Goal: Transaction & Acquisition: Obtain resource

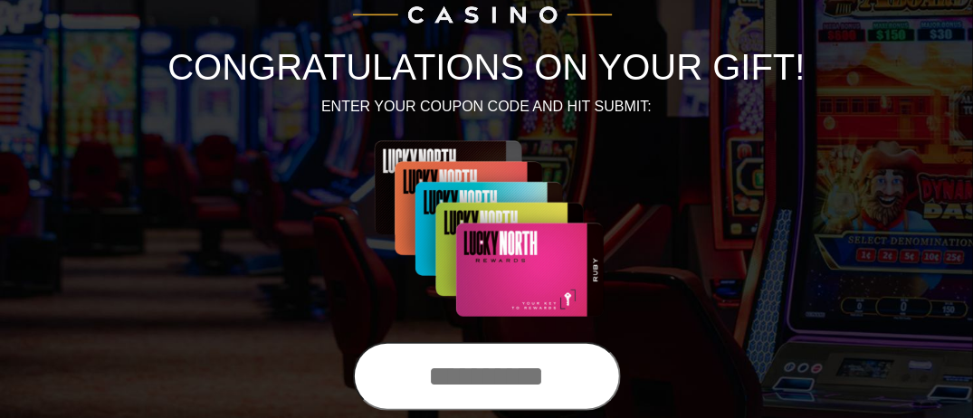
scroll to position [272, 0]
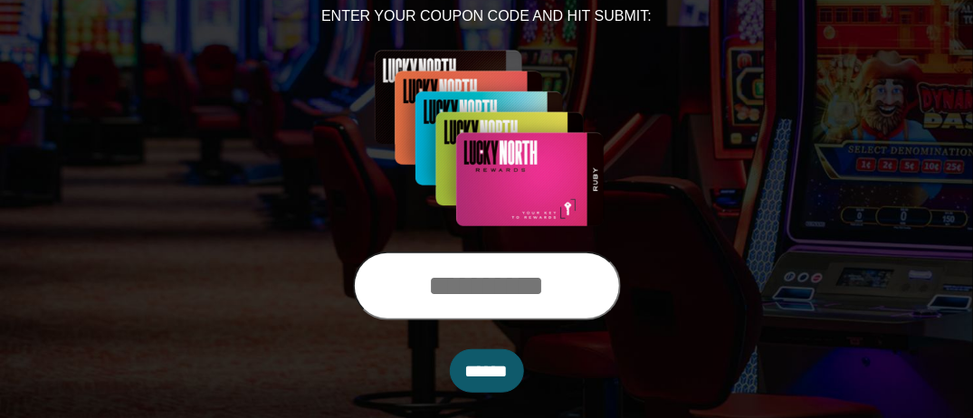
click at [562, 270] on input "text" at bounding box center [487, 286] width 268 height 69
type input "**********"
click at [518, 370] on input "******" at bounding box center [487, 370] width 74 height 43
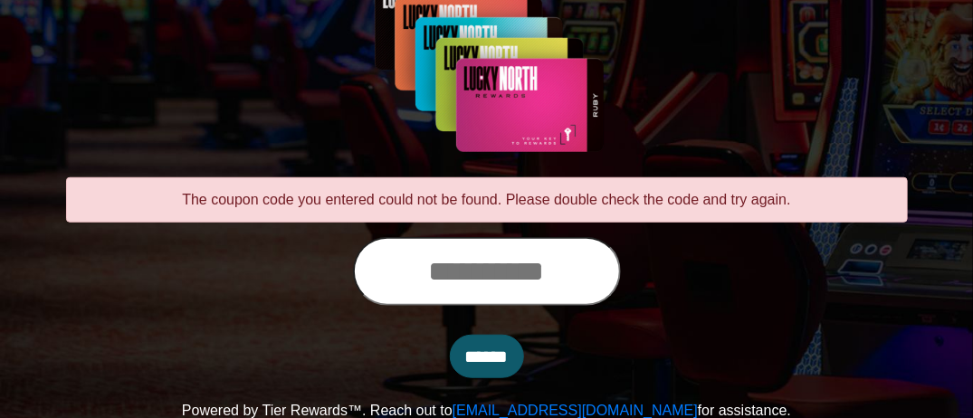
scroll to position [347, 0]
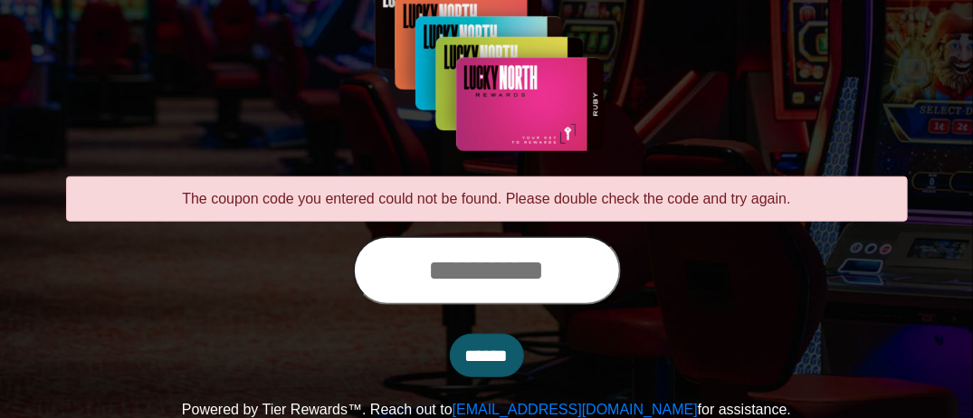
click at [517, 259] on input "text" at bounding box center [487, 270] width 268 height 69
type input "**********"
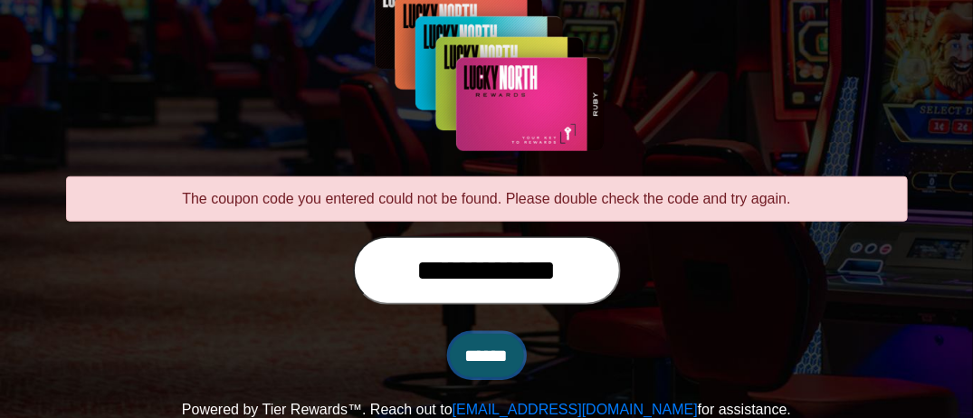
click at [501, 349] on input "******" at bounding box center [487, 355] width 74 height 43
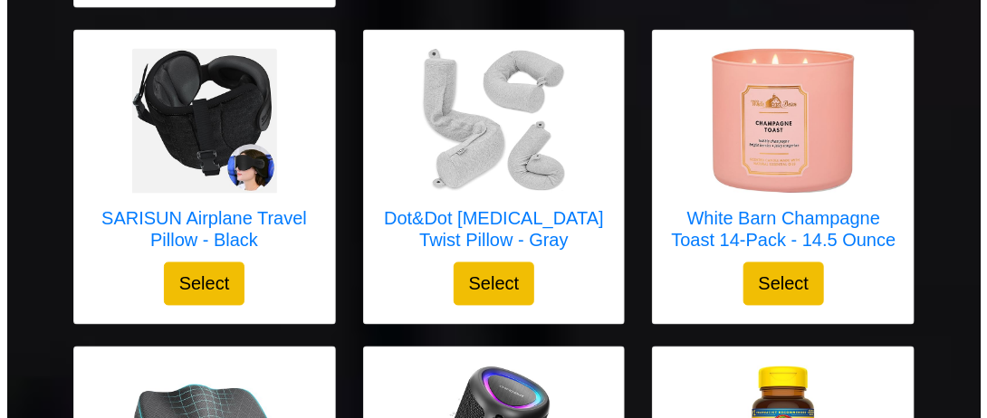
scroll to position [996, 0]
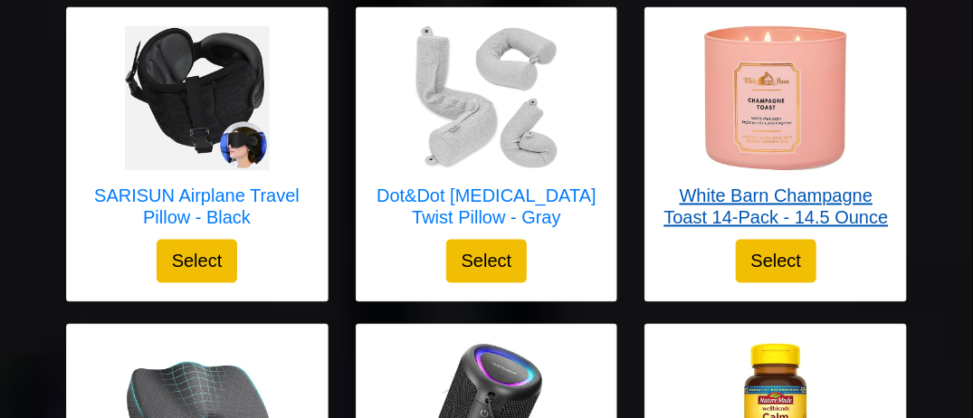
click at [802, 186] on h5 "White Barn Champagne Toast 14-Pack - 14.5 Ounce" at bounding box center [775, 207] width 224 height 43
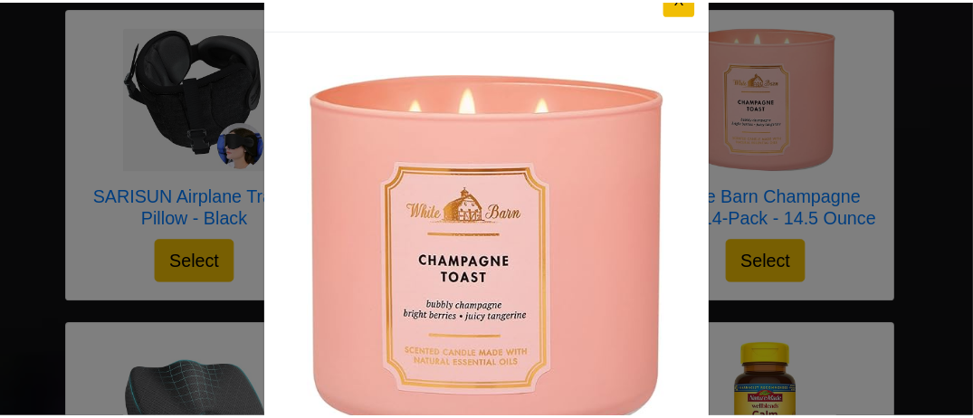
scroll to position [0, 0]
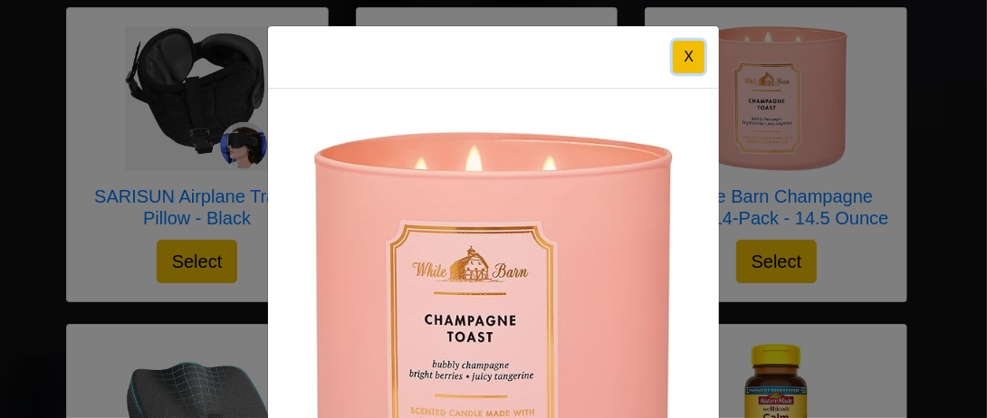
click at [684, 61] on button "X" at bounding box center [689, 57] width 32 height 33
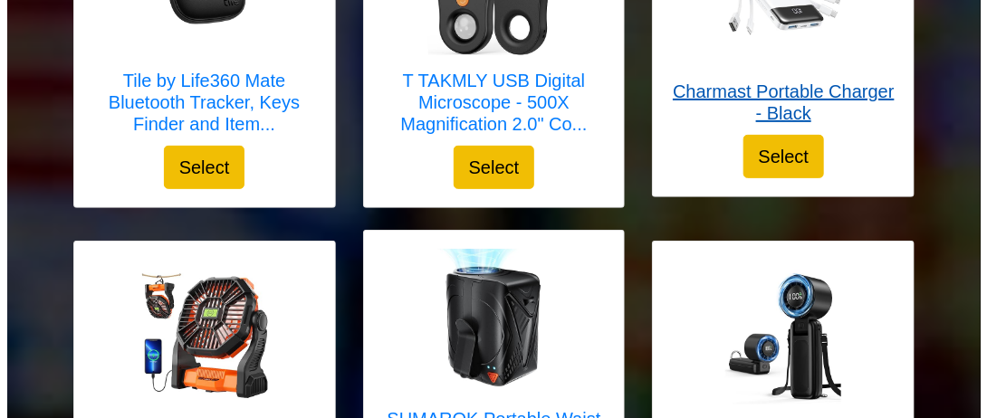
scroll to position [2534, 0]
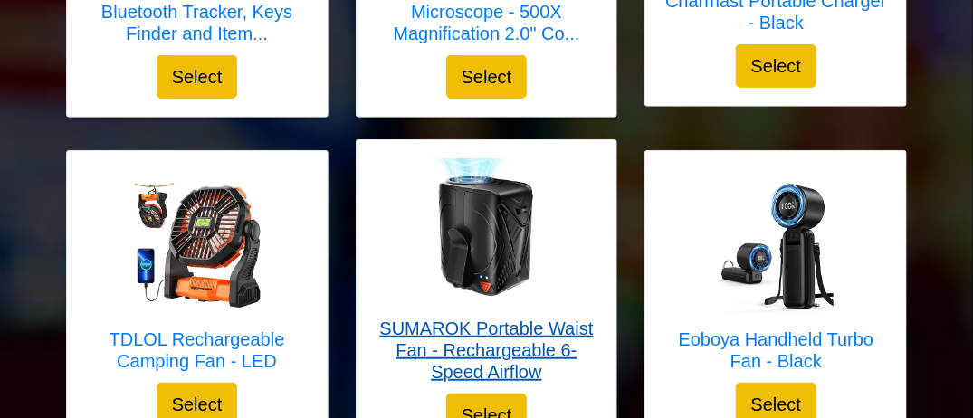
click at [520, 318] on h5 "SUMAROK Portable Waist Fan - Rechargeable 6-Speed Airflow" at bounding box center [487, 350] width 224 height 65
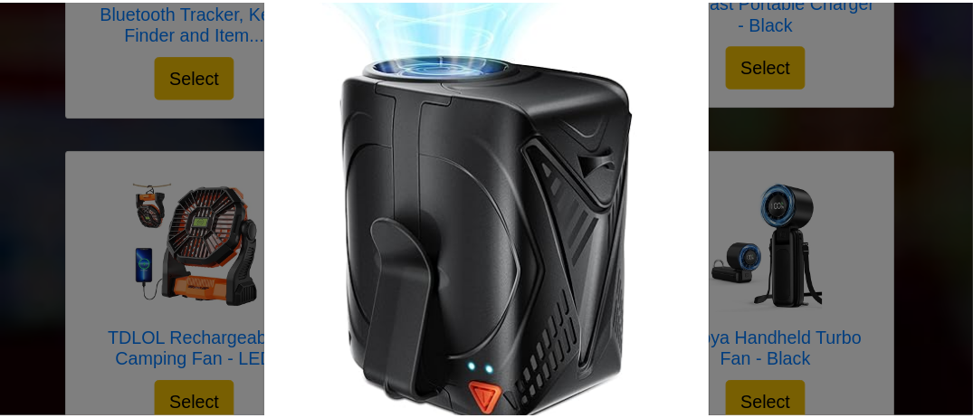
scroll to position [0, 0]
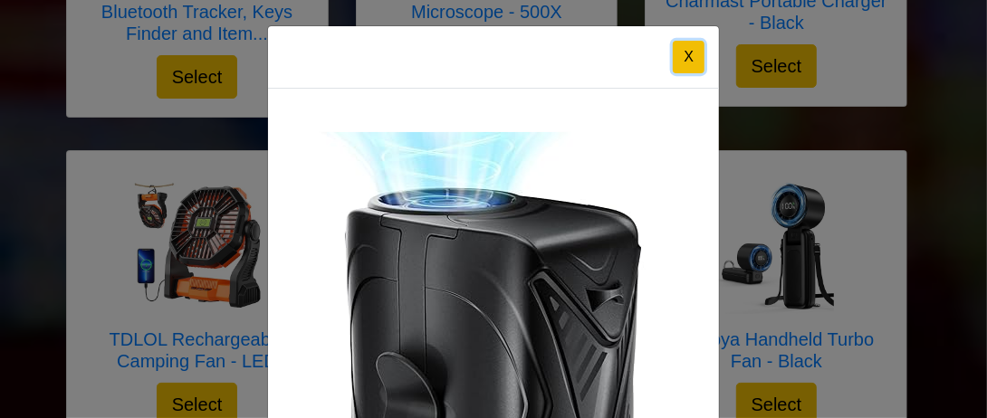
click at [686, 47] on button "X" at bounding box center [689, 57] width 32 height 33
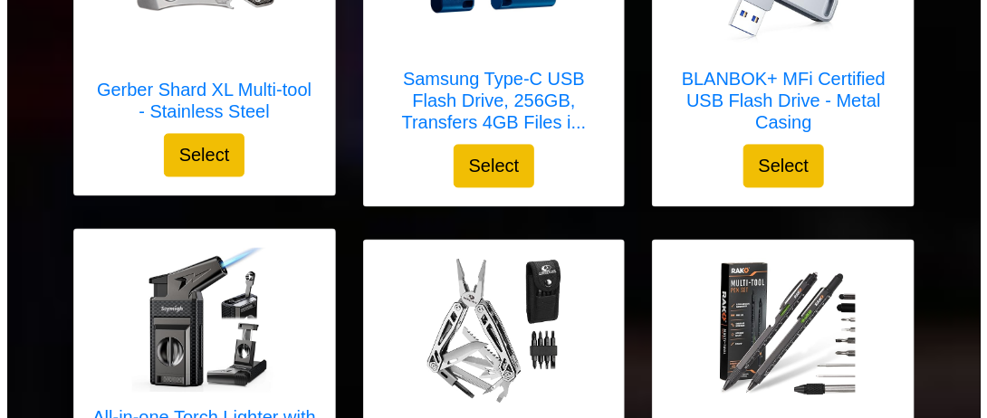
scroll to position [3530, 0]
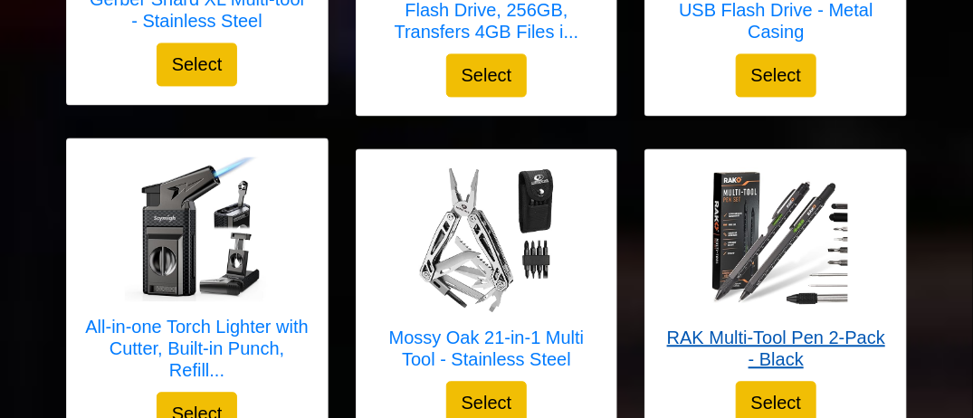
click at [808, 327] on h5 "RAK Multi-Tool Pen 2-Pack - Black" at bounding box center [775, 348] width 224 height 43
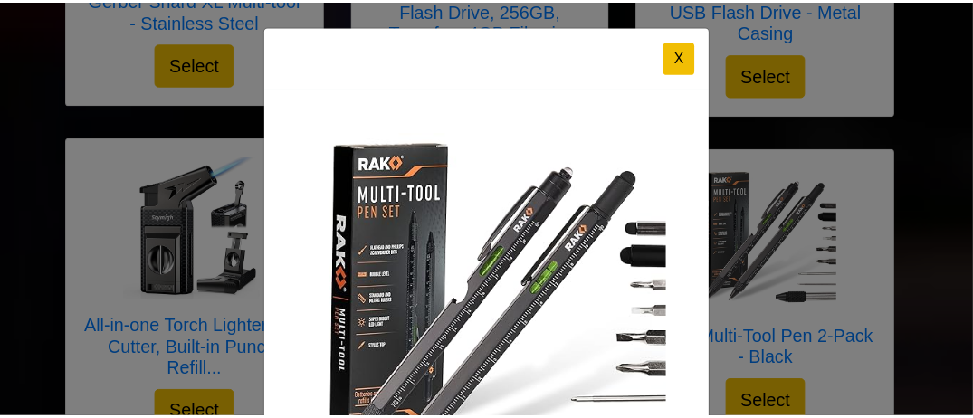
scroll to position [0, 0]
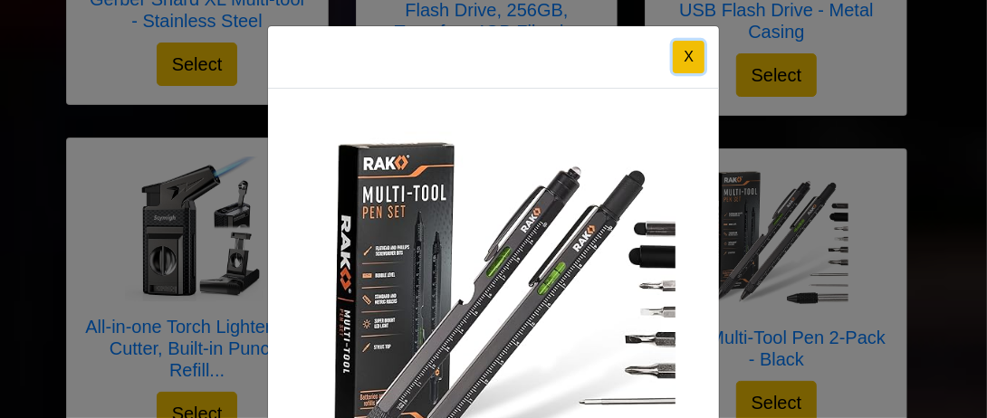
click at [689, 55] on button "X" at bounding box center [689, 57] width 32 height 33
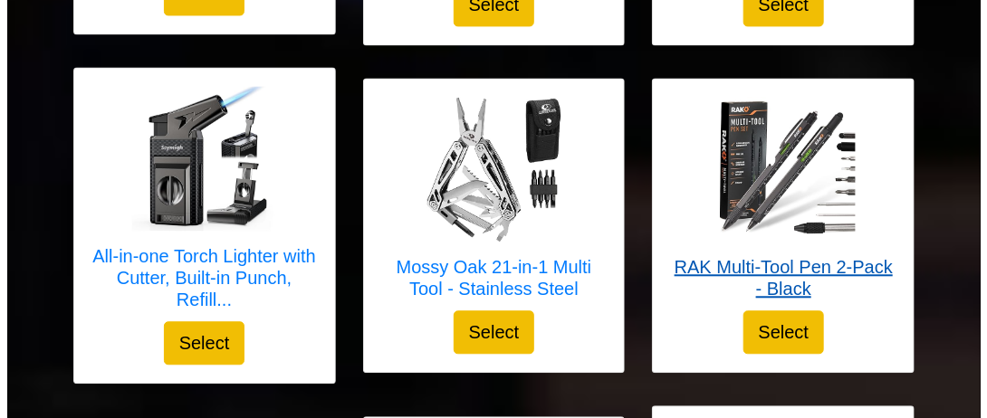
scroll to position [3510, 0]
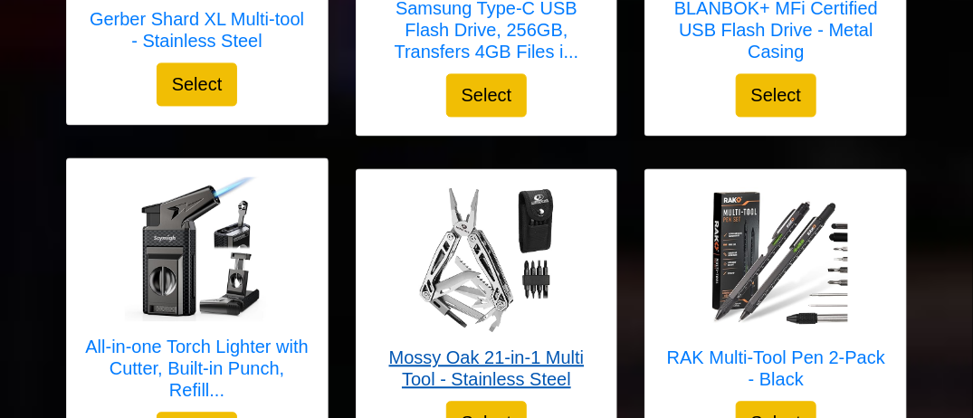
click at [520, 347] on h5 "Mossy Oak 21-in-1 Multi Tool - Stainless Steel" at bounding box center [487, 368] width 224 height 43
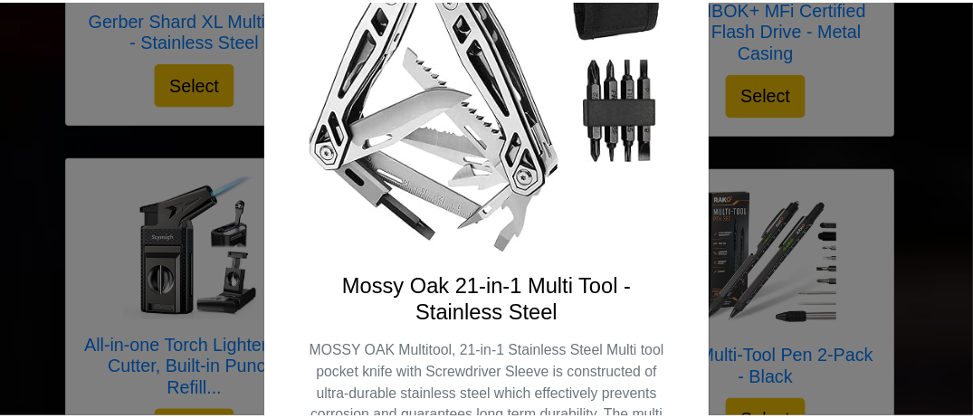
scroll to position [0, 0]
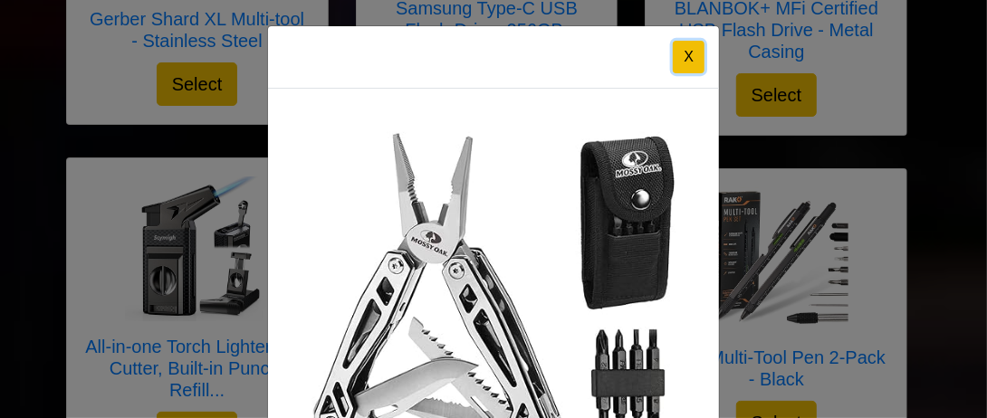
click at [682, 52] on button "X" at bounding box center [689, 57] width 32 height 33
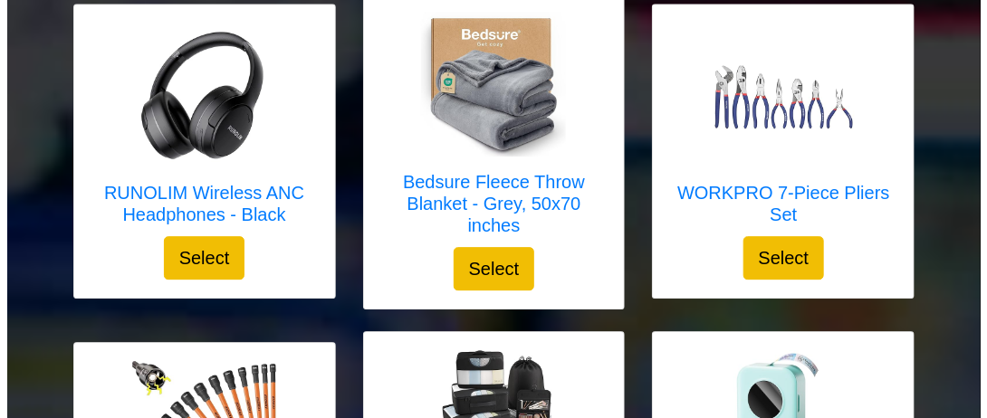
scroll to position [1609, 0]
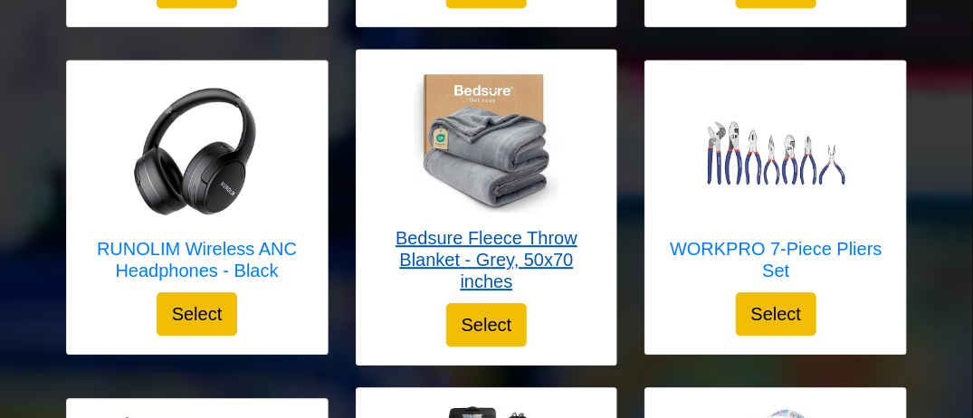
click at [512, 234] on h5 "Bedsure Fleece Throw Blanket - Grey, 50x70 inches" at bounding box center [487, 259] width 224 height 65
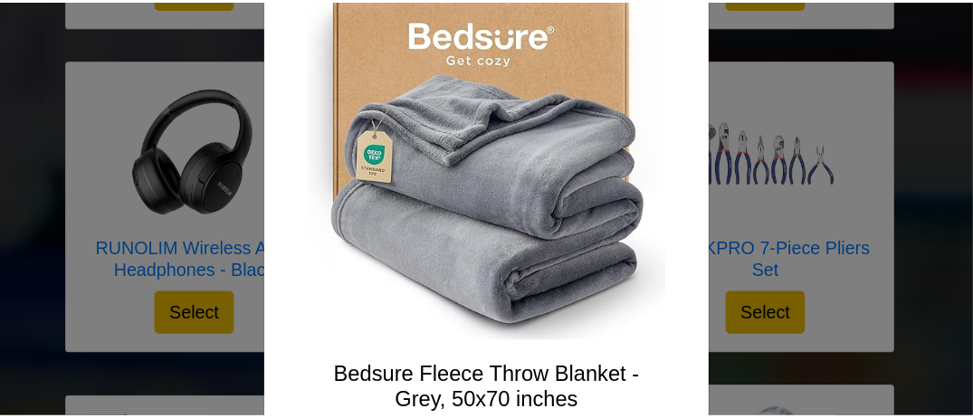
scroll to position [0, 0]
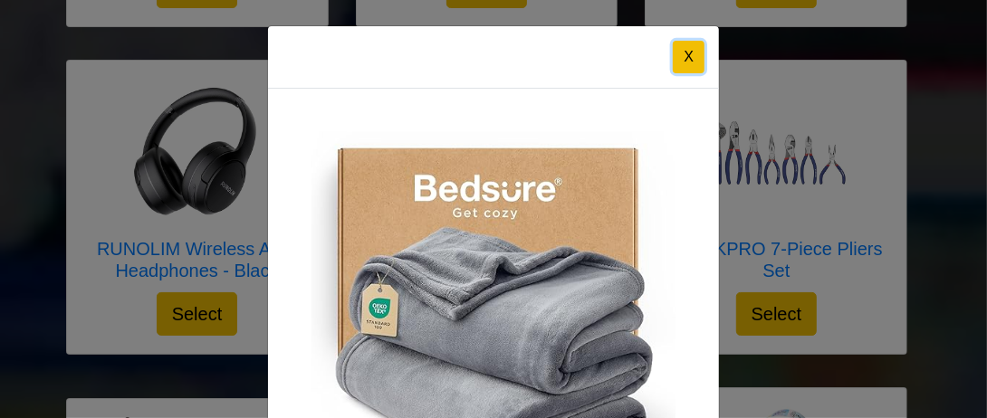
click at [677, 65] on button "X" at bounding box center [689, 57] width 32 height 33
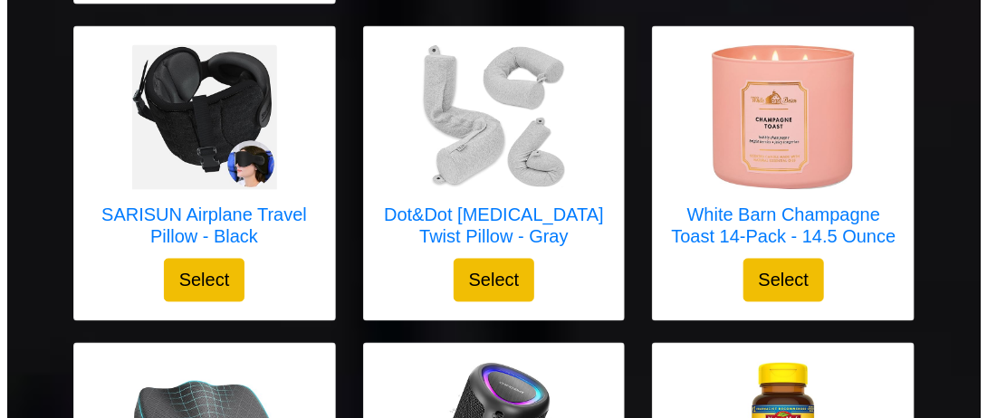
scroll to position [976, 0]
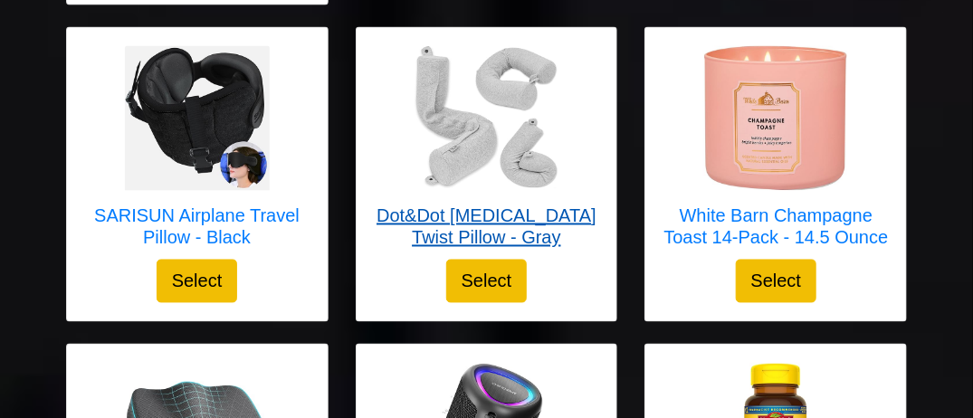
click at [554, 205] on h5 "Dot&Dot Memory Foam Twist Pillow - Gray" at bounding box center [487, 226] width 224 height 43
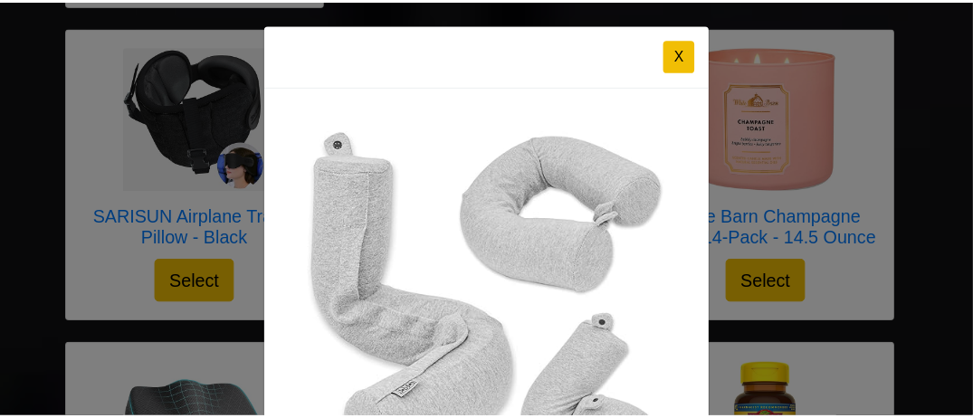
scroll to position [0, 0]
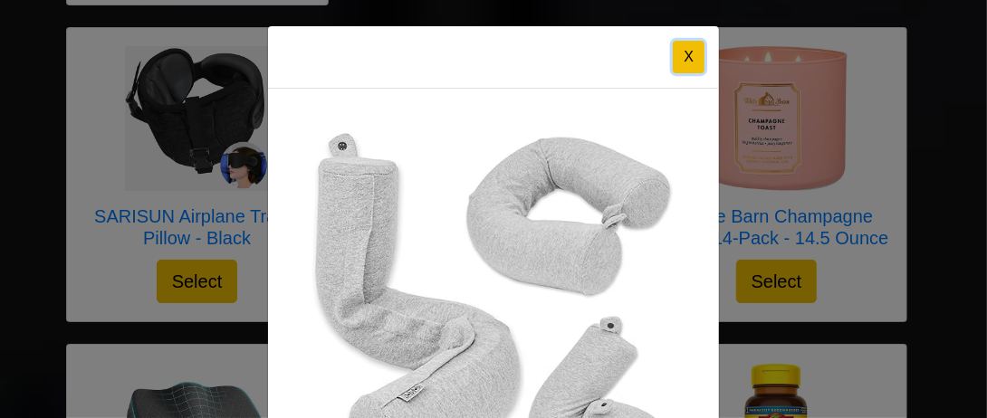
click at [675, 51] on button "X" at bounding box center [689, 57] width 32 height 33
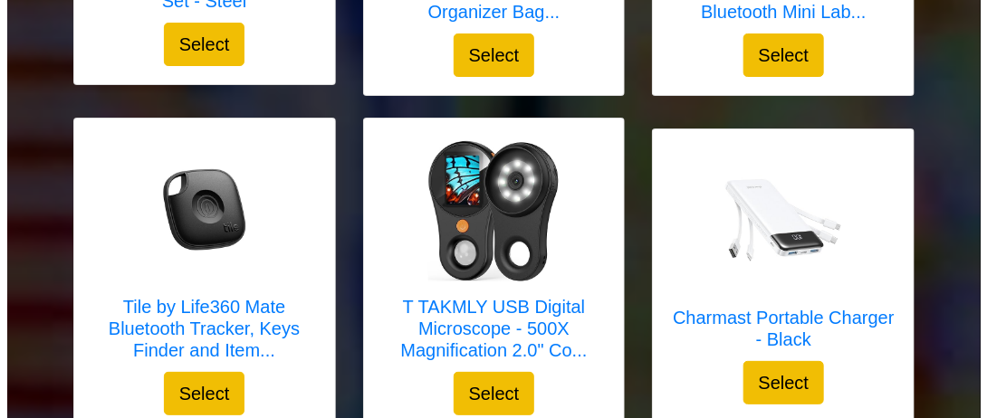
scroll to position [2243, 0]
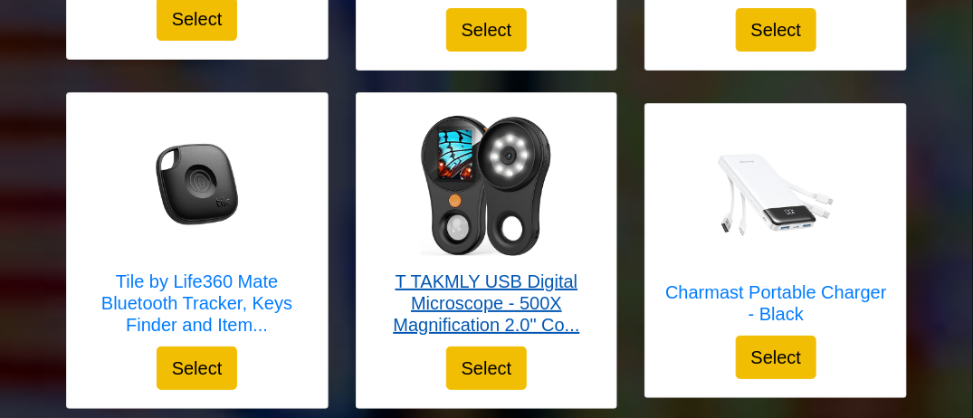
click at [523, 271] on h5 "T TAKMLY USB Digital Microscope - 500X Magnification 2.0" Co..." at bounding box center [487, 303] width 224 height 65
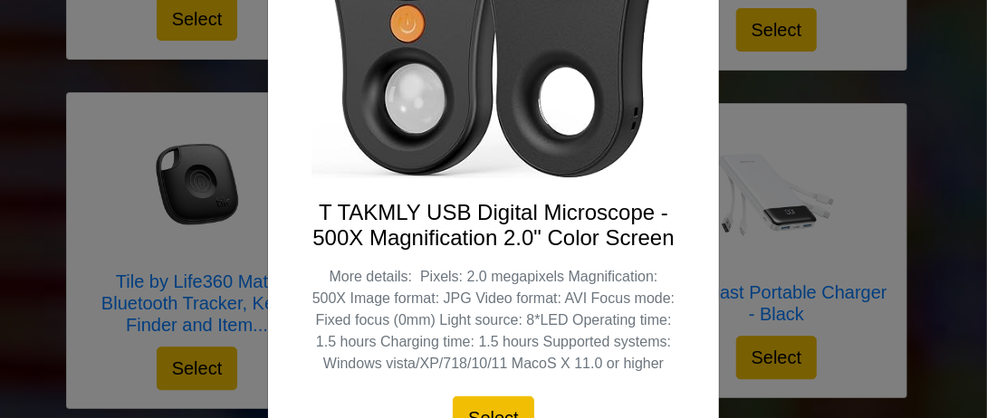
scroll to position [268, 0]
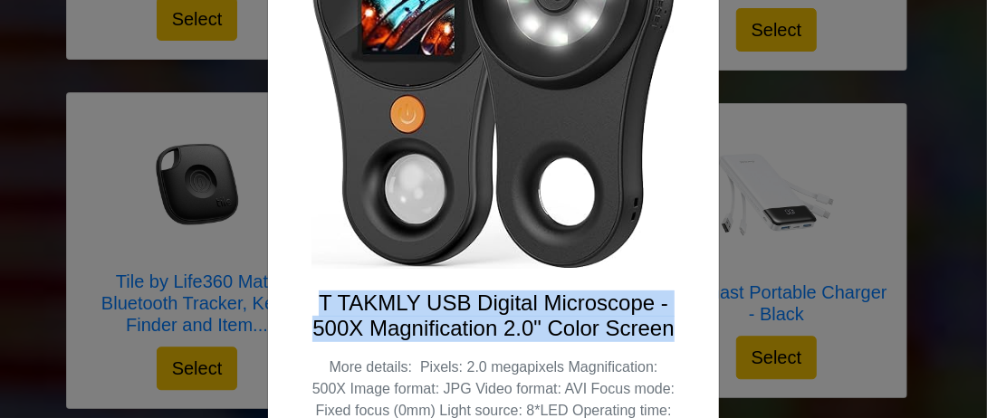
drag, startPoint x: 317, startPoint y: 295, endPoint x: 684, endPoint y: 318, distance: 368.2
click at [684, 318] on div "T TAKMLY USB Digital Microscope - 500X Magnification 2.0" Color Screen More det…" at bounding box center [493, 197] width 451 height 753
copy h4 "T TAKMLY USB Digital Microscope - 500X Magnification 2.0" Color Screen"
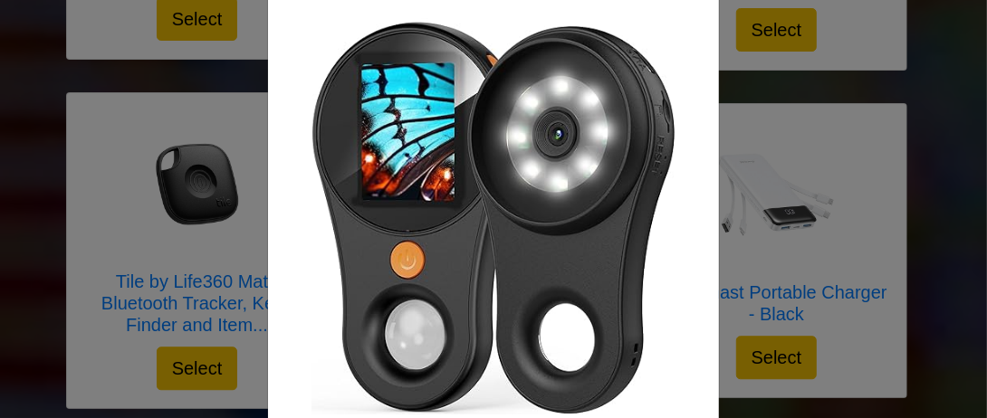
scroll to position [0, 0]
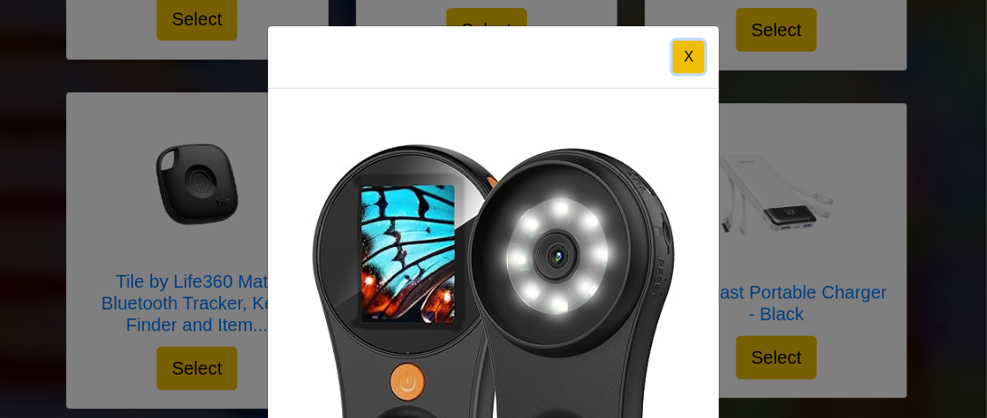
click at [686, 62] on button "X" at bounding box center [689, 57] width 32 height 33
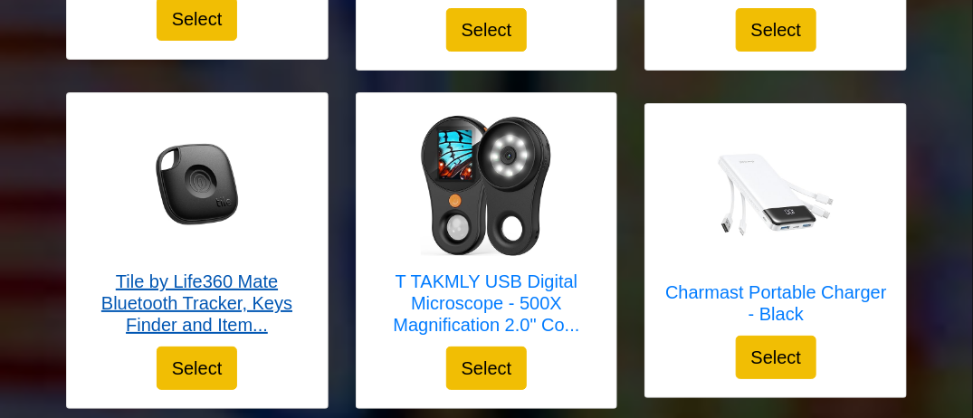
click at [224, 271] on h5 "Tile by Life360 Mate Bluetooth Tracker, Keys Finder and Item..." at bounding box center [197, 303] width 224 height 65
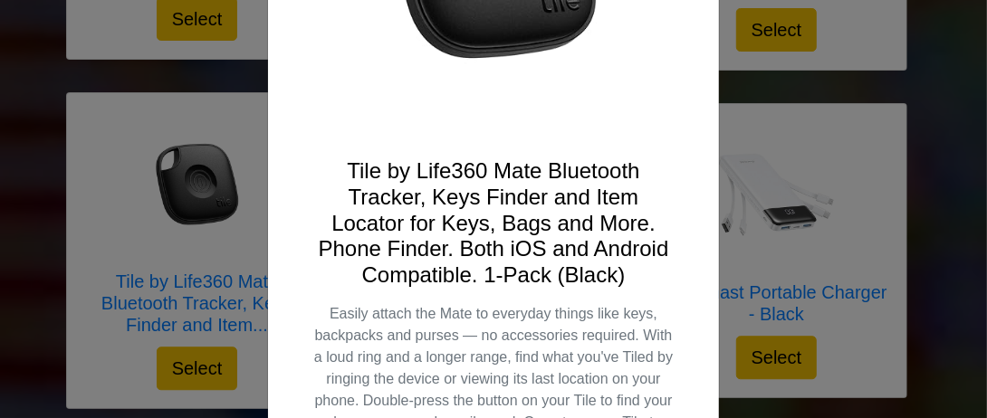
scroll to position [362, 0]
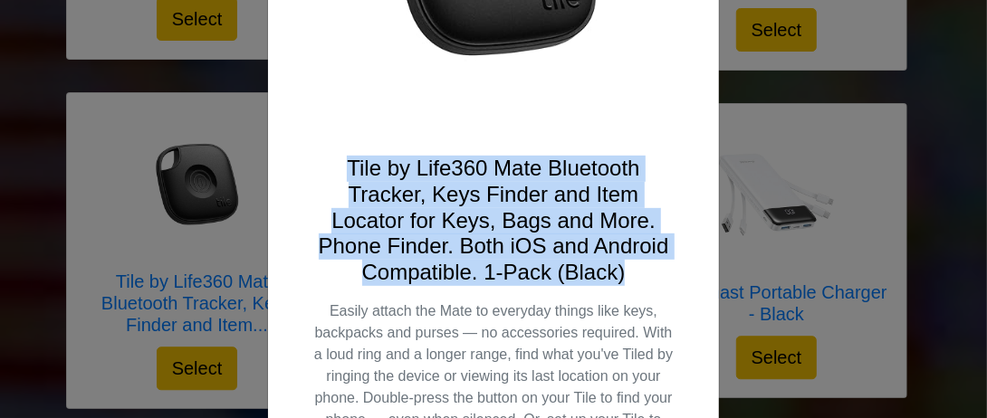
drag, startPoint x: 341, startPoint y: 175, endPoint x: 628, endPoint y: 263, distance: 300.3
click at [628, 263] on h4 "Tile by Life360 Mate Bluetooth Tracker, Keys Finder and Item Locator for Keys, …" at bounding box center [493, 221] width 364 height 130
copy h4 "Tile by Life360 Mate Bluetooth Tracker, Keys Finder and Item Locator for Keys, …"
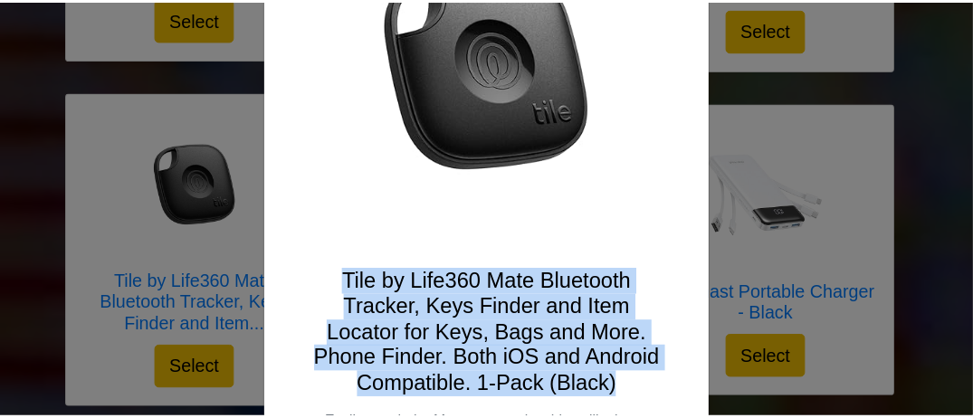
scroll to position [0, 0]
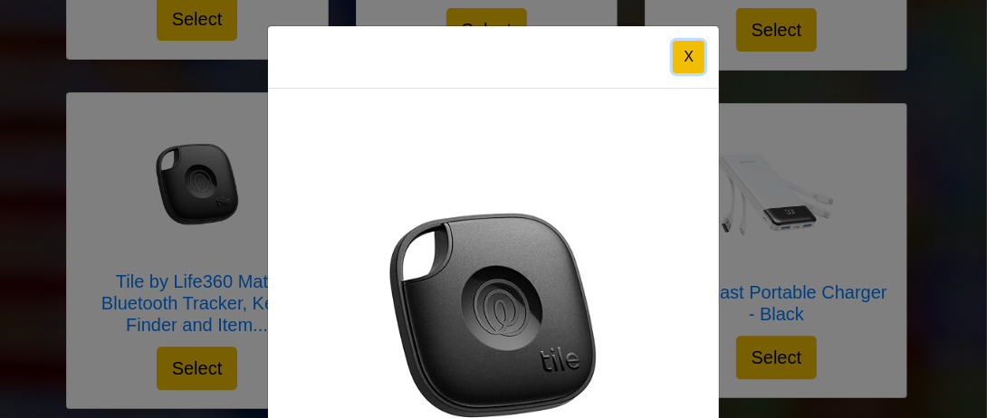
click at [682, 50] on button "X" at bounding box center [689, 57] width 32 height 33
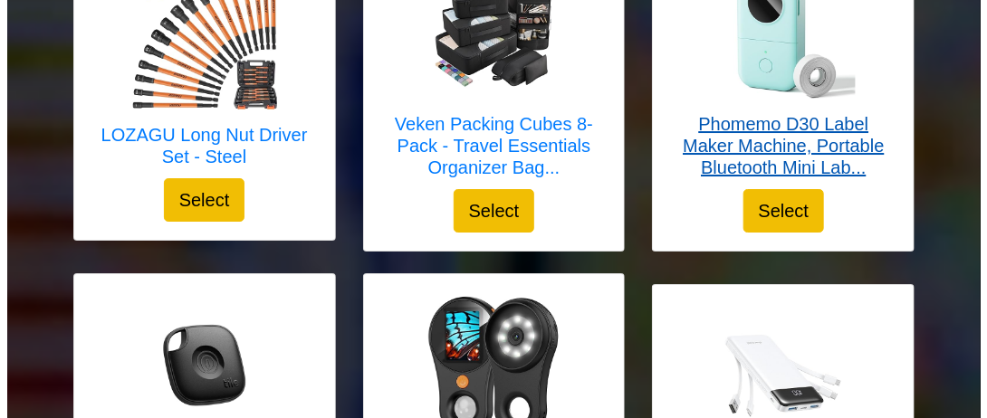
scroll to position [1971, 0]
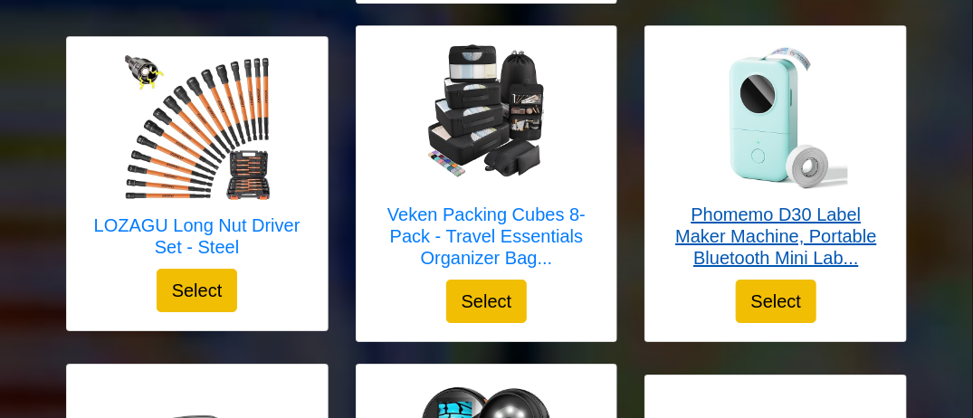
click at [793, 204] on h5 "Phomemo D30 Label Maker Machine, Portable Bluetooth Mini Lab..." at bounding box center [775, 236] width 224 height 65
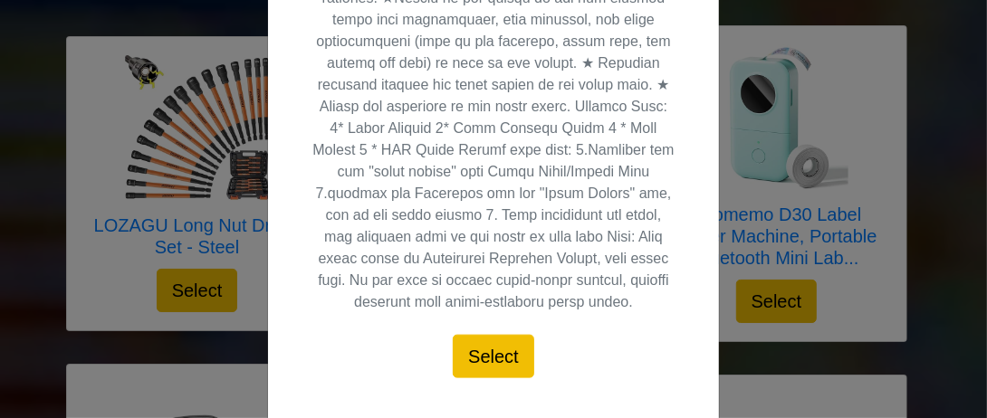
scroll to position [929, 0]
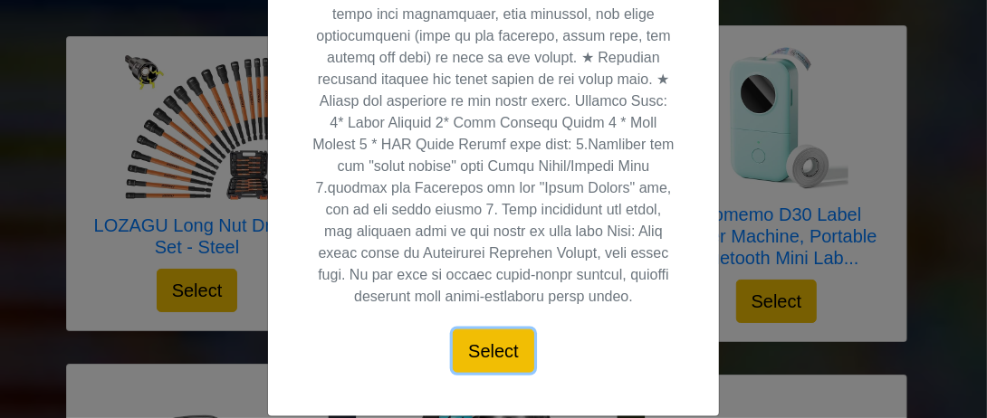
click at [486, 329] on button "Select" at bounding box center [493, 350] width 81 height 43
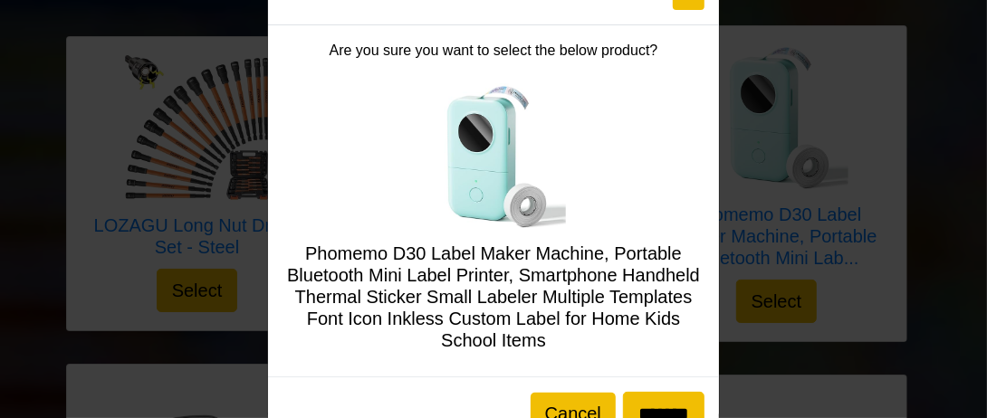
scroll to position [119, 0]
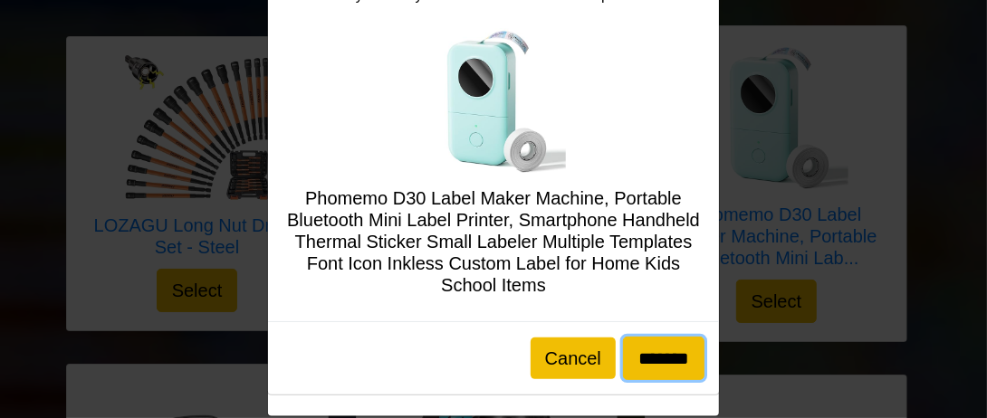
click at [630, 353] on input "*******" at bounding box center [663, 358] width 81 height 43
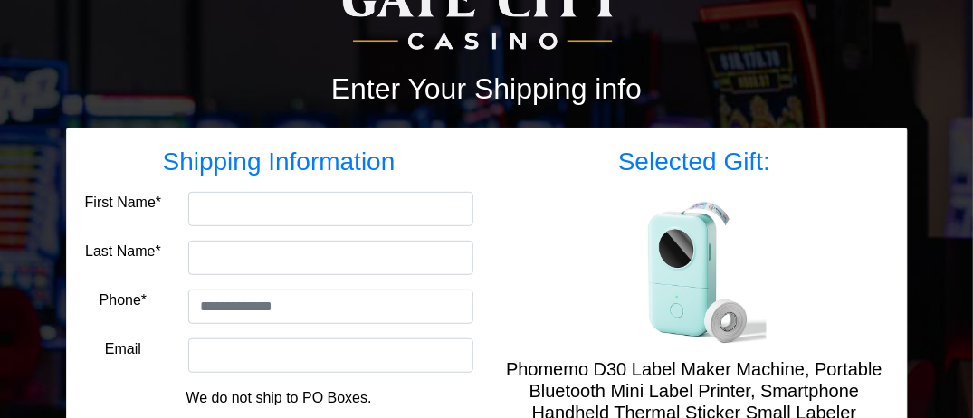
scroll to position [181, 0]
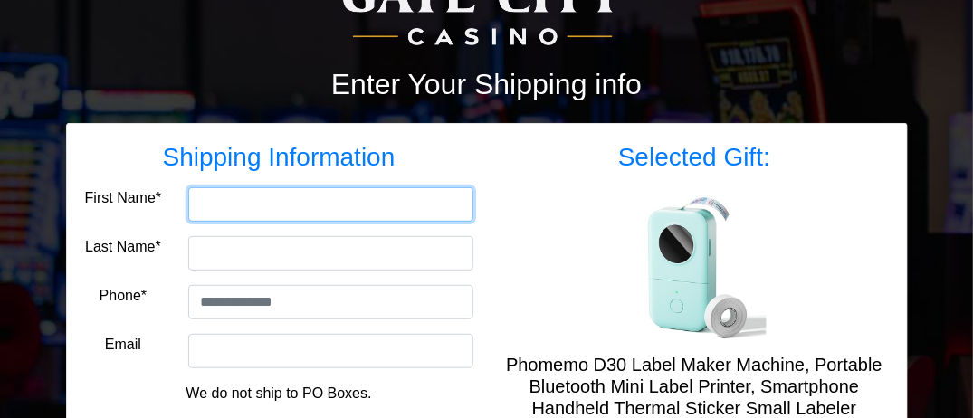
click at [391, 211] on input "First Name*" at bounding box center [330, 204] width 284 height 34
type input "*****"
type input "*********"
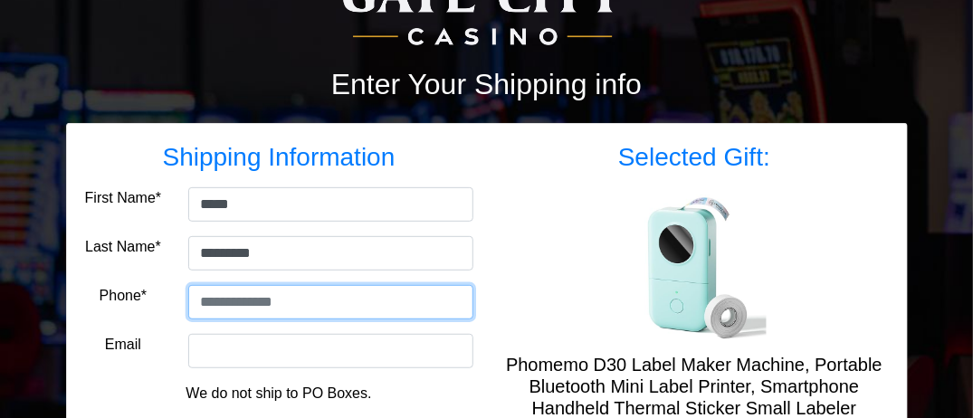
type input "**********"
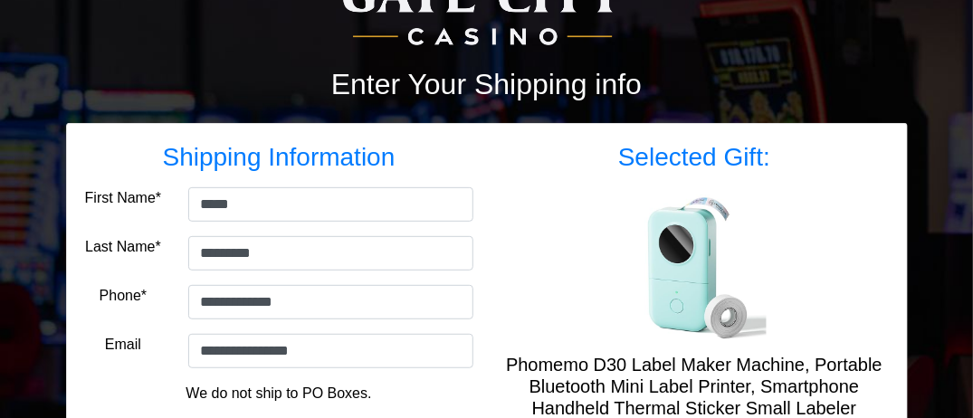
type input "******"
select select "**"
type input "*****"
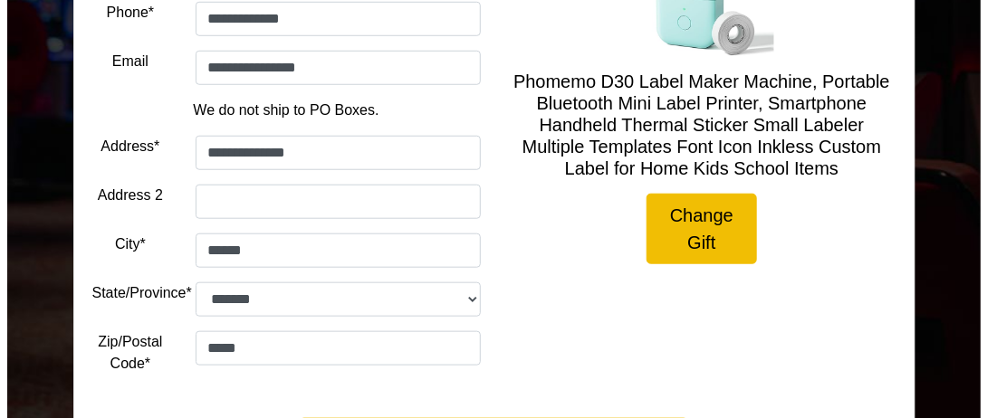
scroll to position [565, 0]
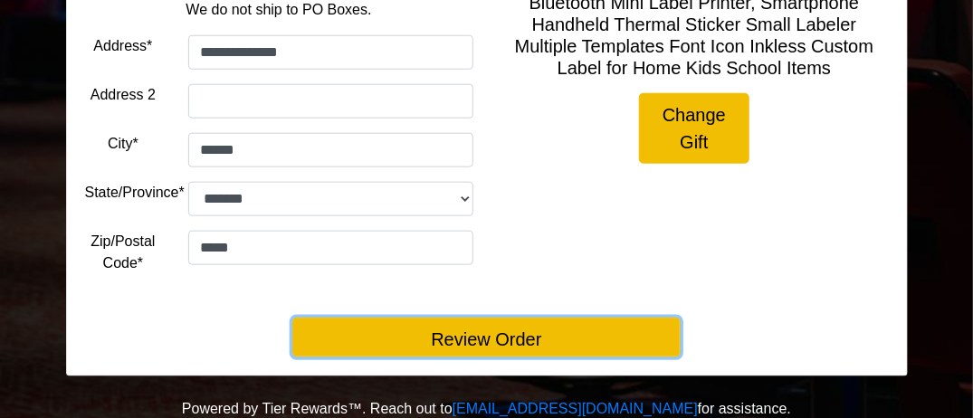
click at [552, 329] on button "Review Order" at bounding box center [486, 338] width 388 height 40
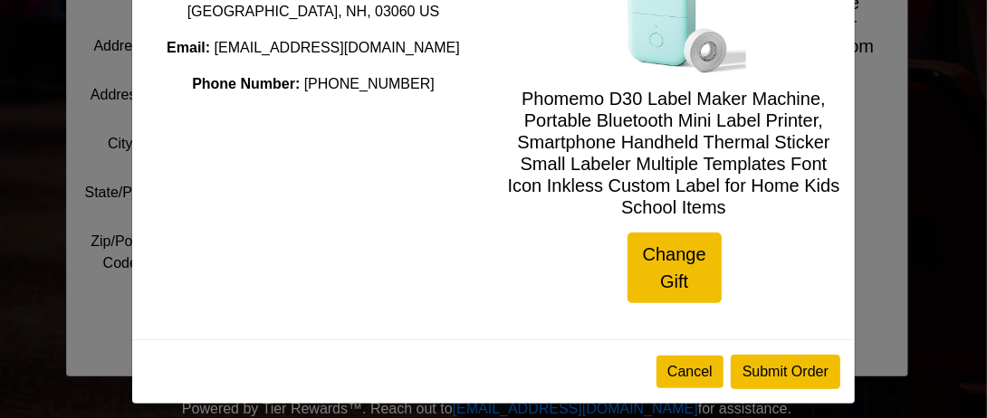
scroll to position [229, 0]
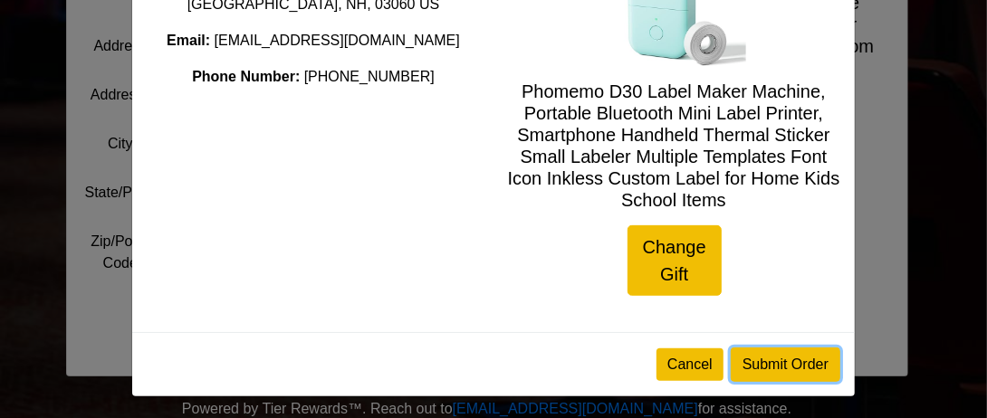
click at [768, 362] on button "Submit Order" at bounding box center [785, 365] width 110 height 34
